Goal: Navigation & Orientation: Find specific page/section

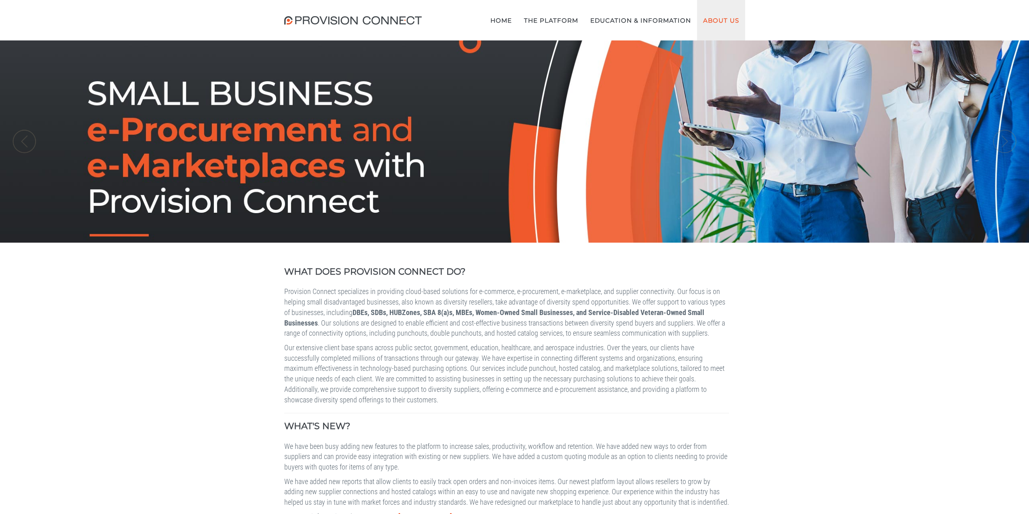
click at [721, 19] on link "About Us" at bounding box center [721, 20] width 48 height 40
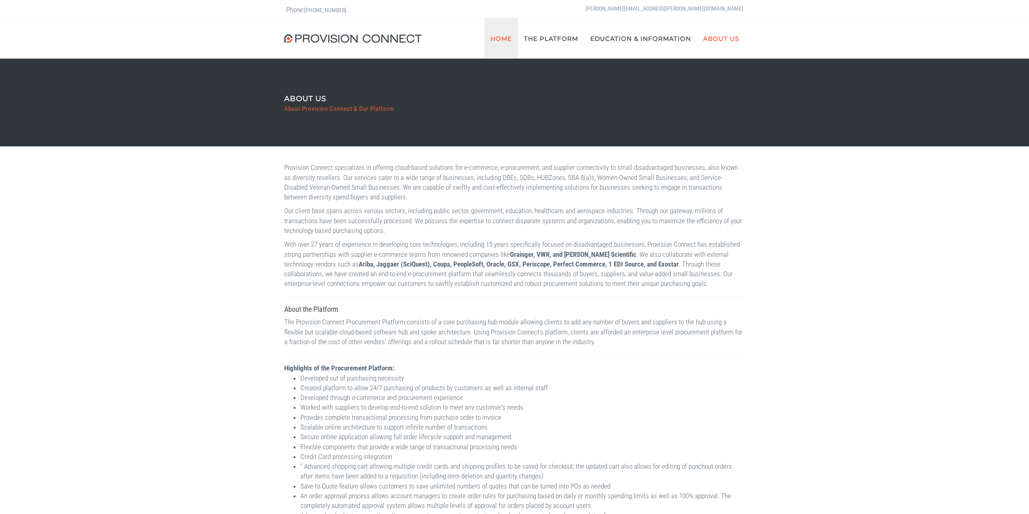
click at [500, 39] on link "Home" at bounding box center [502, 38] width 34 height 40
